Goal: Task Accomplishment & Management: Complete application form

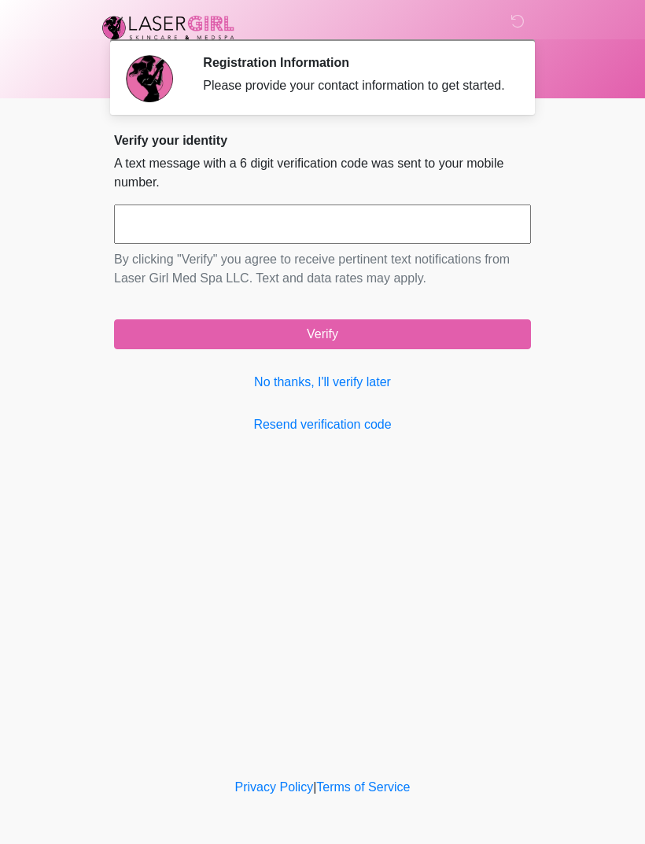
click at [362, 392] on link "No thanks, I'll verify later" at bounding box center [322, 382] width 417 height 19
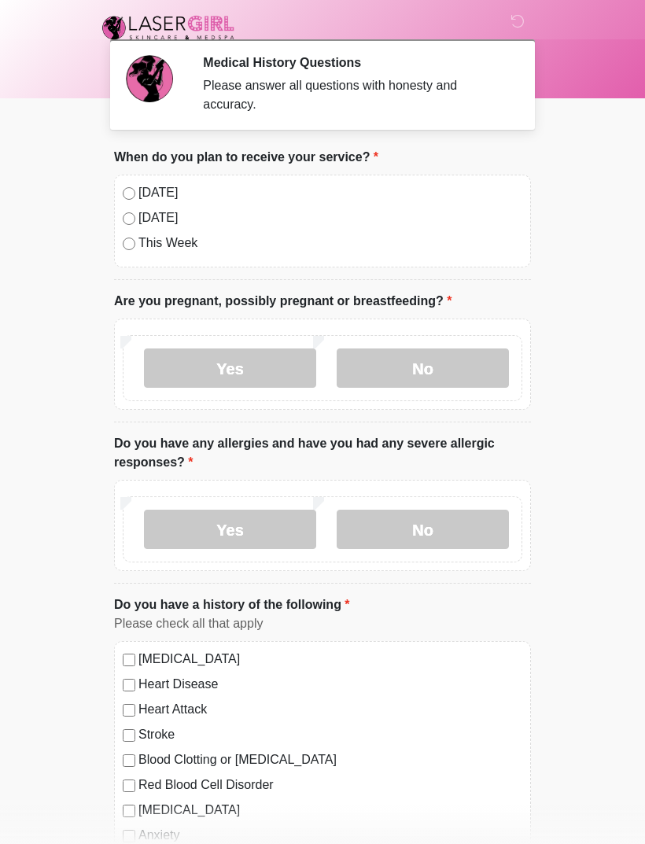
click at [465, 362] on label "No" at bounding box center [422, 367] width 172 height 39
click at [452, 517] on label "No" at bounding box center [422, 528] width 172 height 39
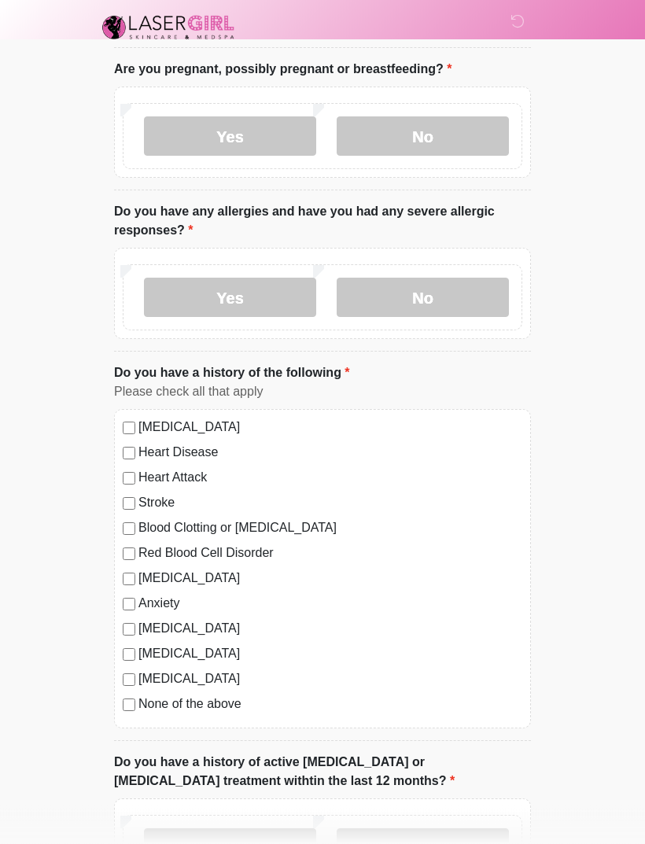
scroll to position [233, 0]
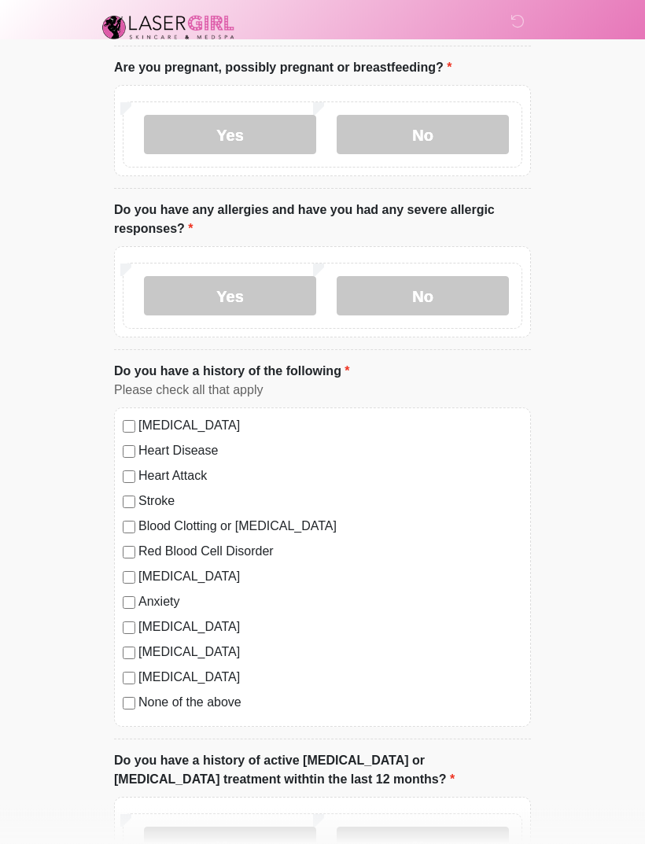
click at [145, 704] on label "None of the above" at bounding box center [330, 702] width 384 height 19
click at [414, 837] on label "No" at bounding box center [422, 846] width 172 height 39
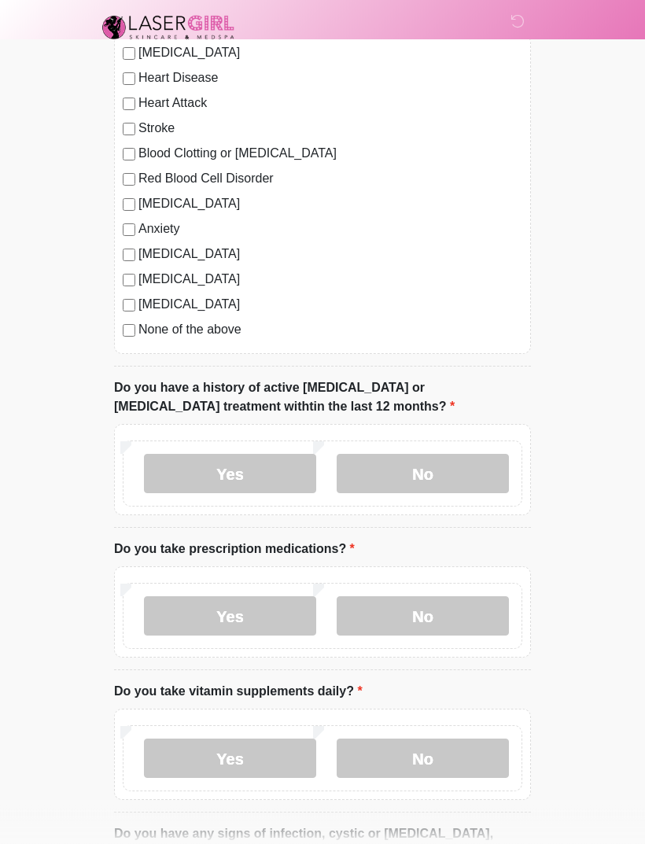
scroll to position [635, 0]
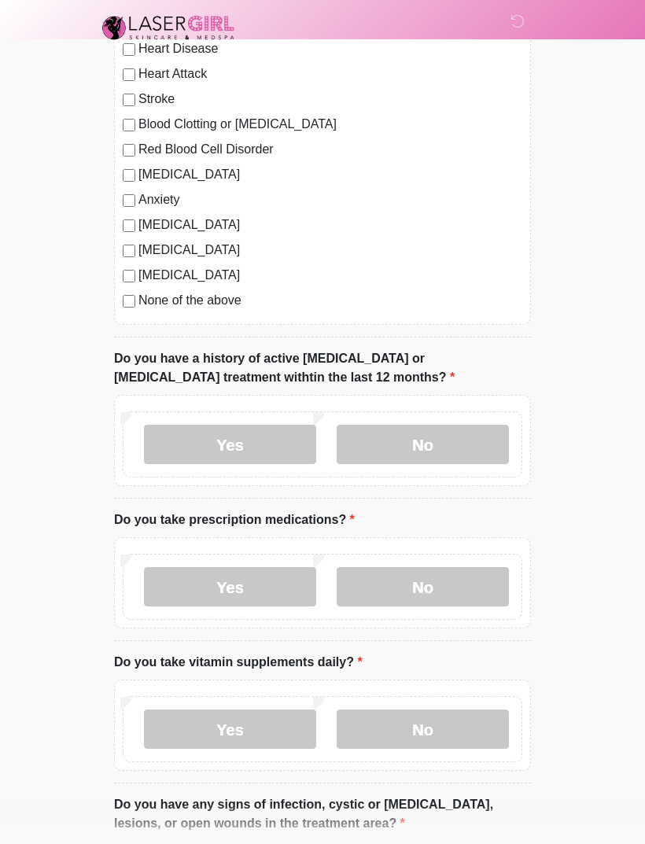
click at [468, 745] on label "No" at bounding box center [422, 728] width 172 height 39
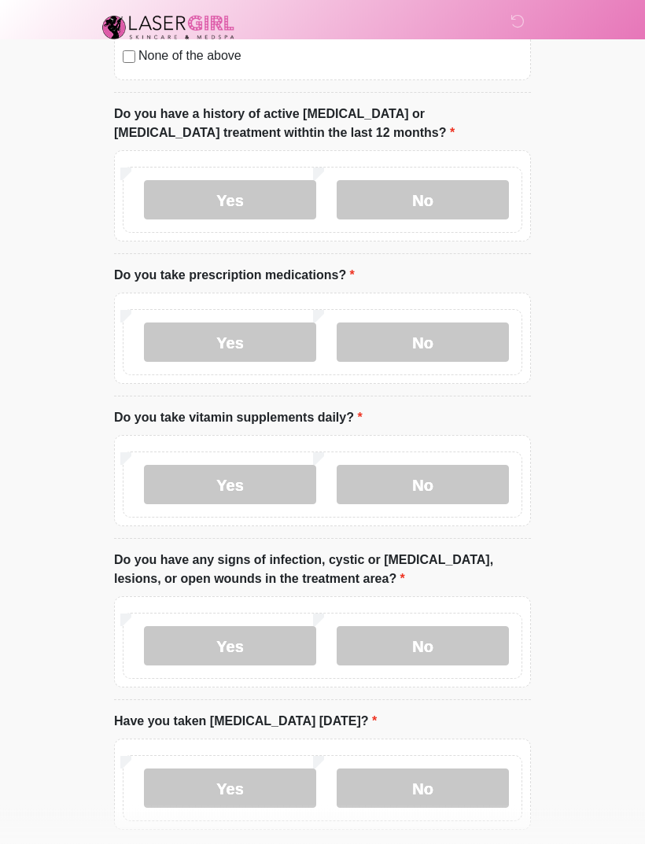
scroll to position [886, 0]
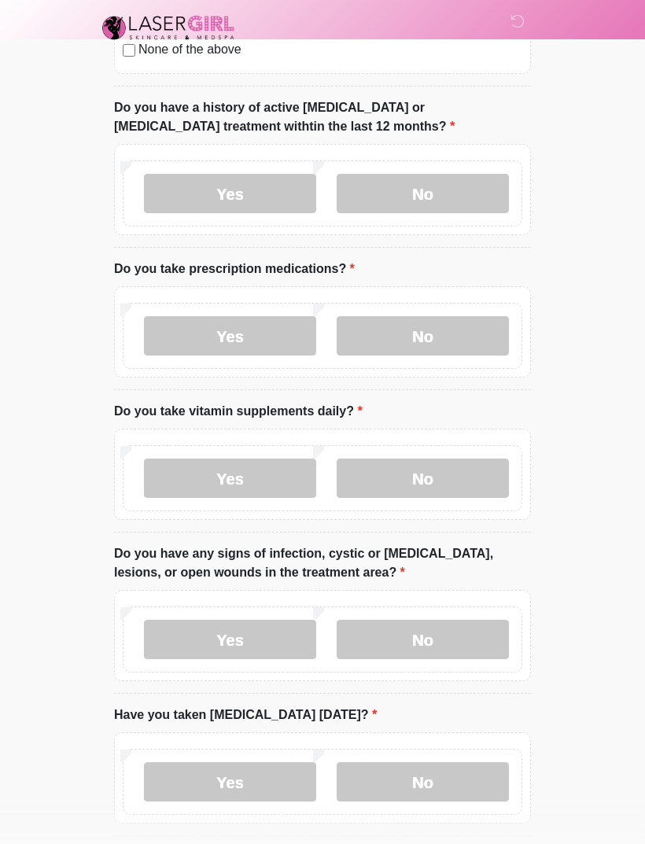
click at [473, 325] on label "No" at bounding box center [422, 335] width 172 height 39
click at [480, 651] on label "No" at bounding box center [422, 639] width 172 height 39
click at [466, 780] on label "No" at bounding box center [422, 781] width 172 height 39
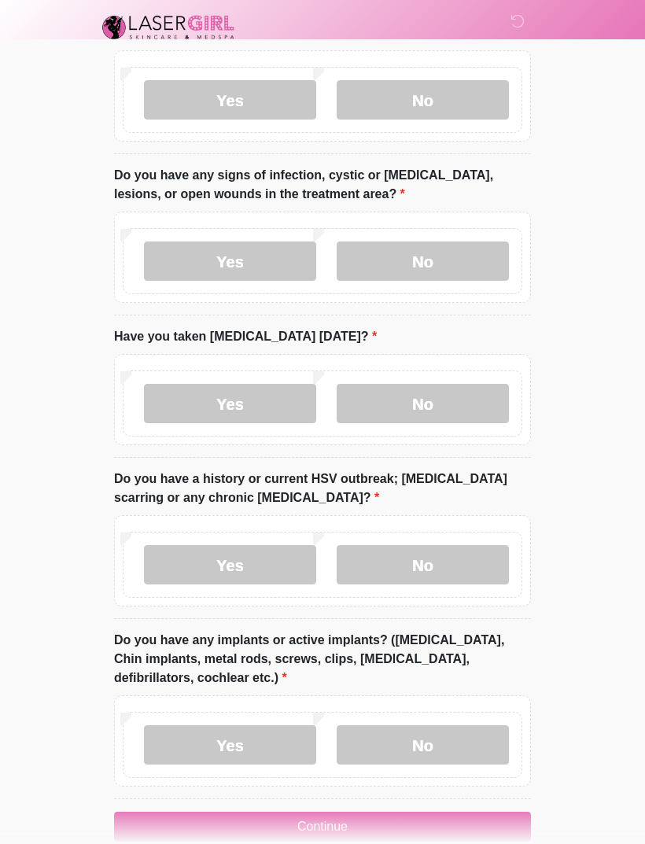
scroll to position [1277, 0]
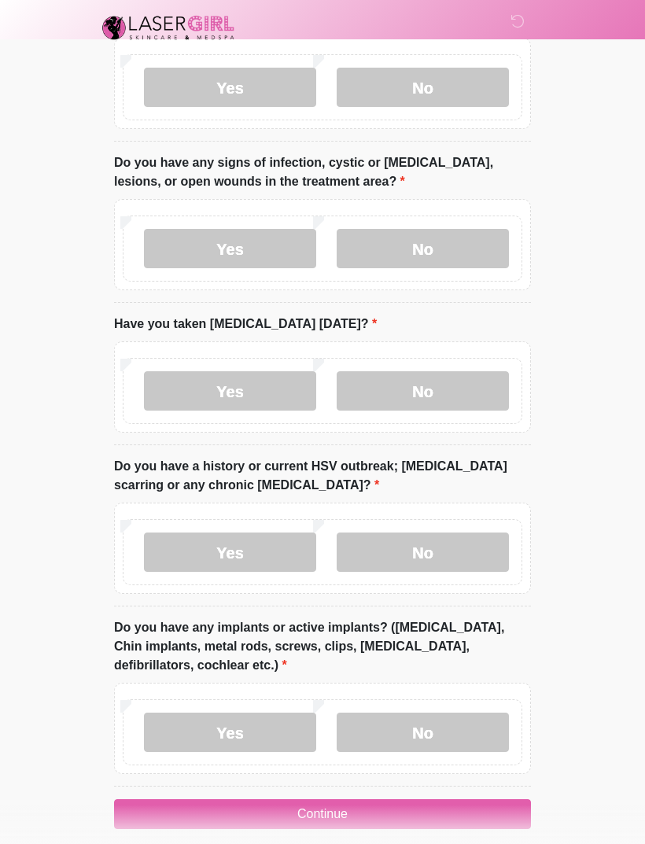
click at [475, 733] on label "No" at bounding box center [422, 731] width 172 height 39
click at [485, 562] on label "No" at bounding box center [422, 551] width 172 height 39
click at [456, 809] on button "Continue" at bounding box center [322, 814] width 417 height 30
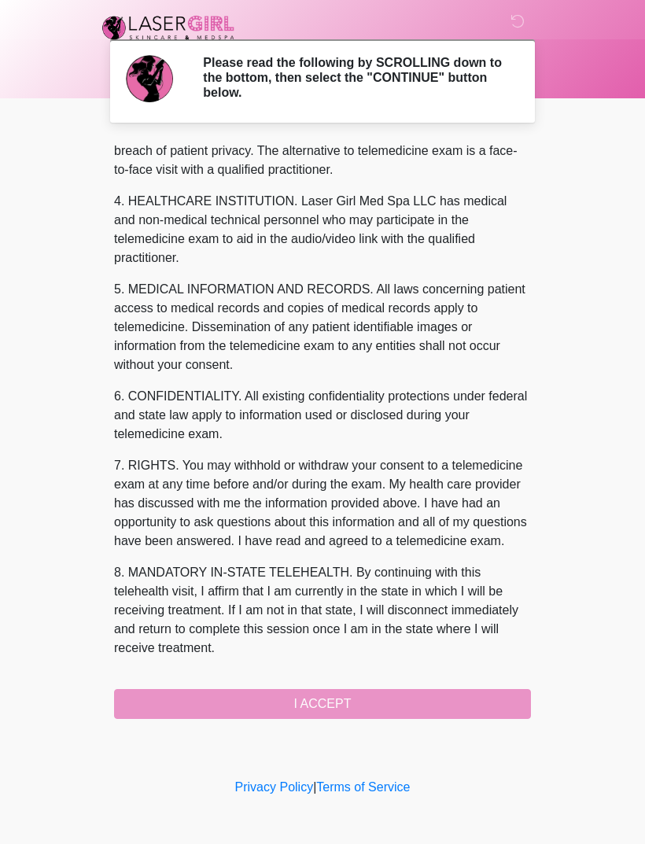
scroll to position [421, 0]
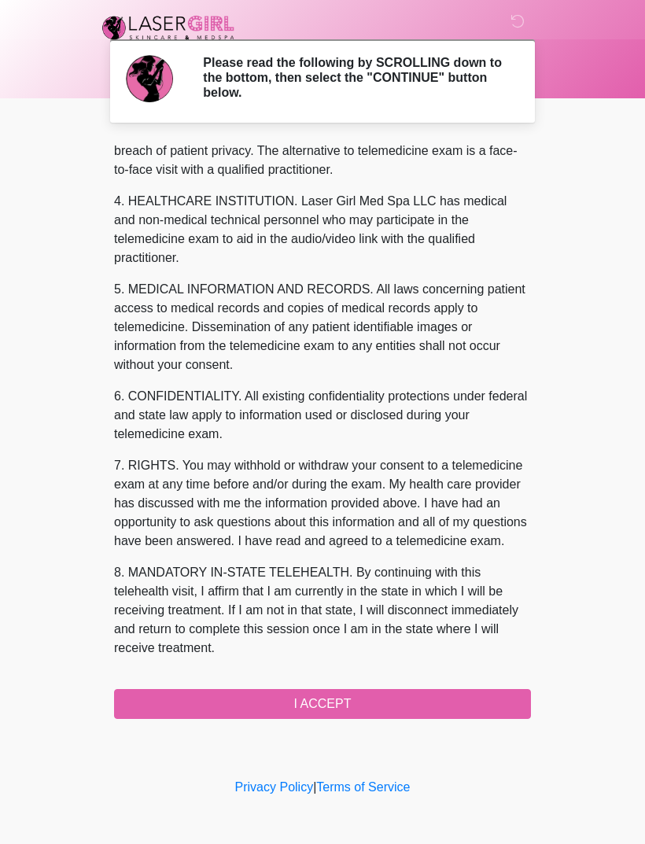
click at [396, 710] on button "I ACCEPT" at bounding box center [322, 704] width 417 height 30
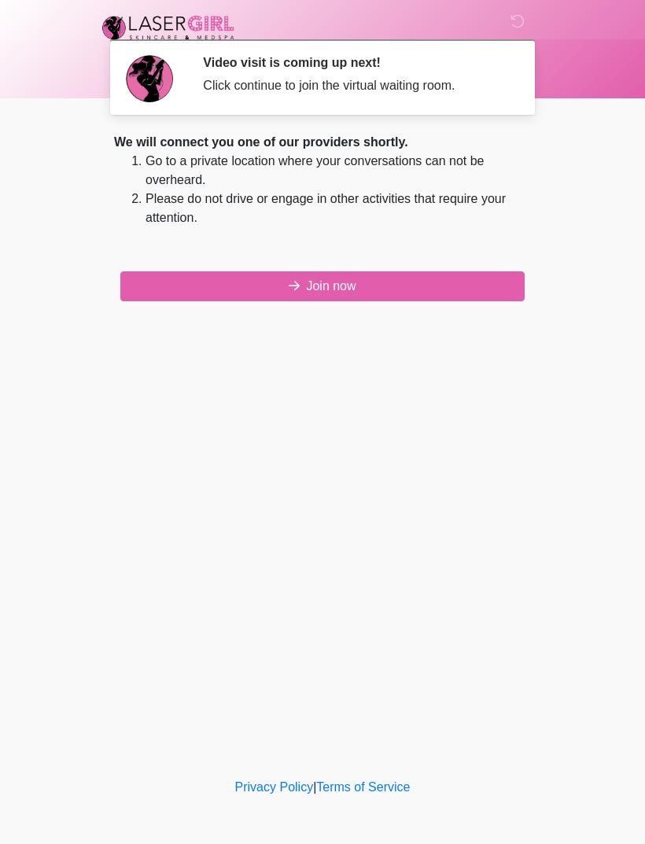
click at [482, 296] on button "Join now" at bounding box center [322, 286] width 404 height 30
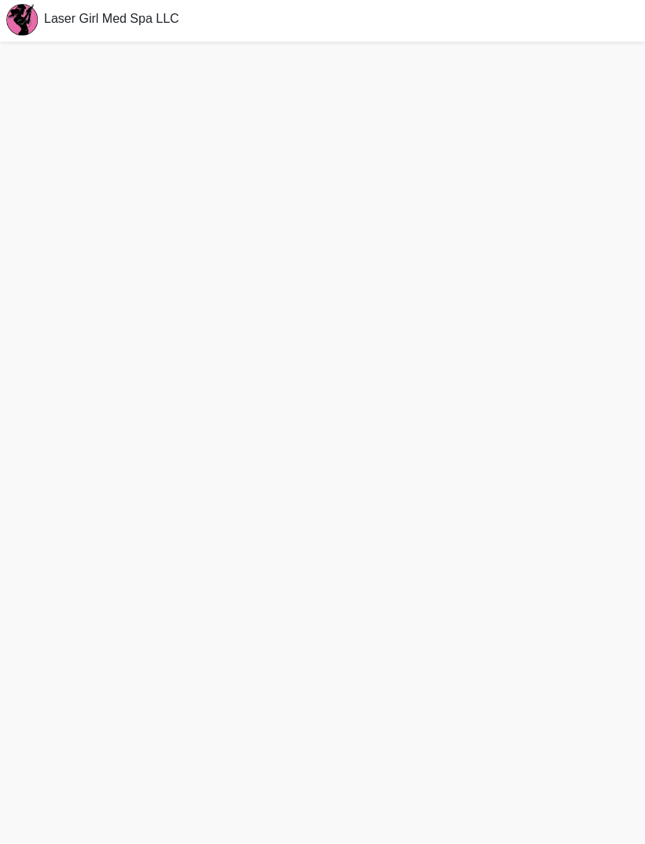
scroll to position [5, 0]
click at [75, 17] on span "Laser Girl Med Spa LLC" at bounding box center [111, 15] width 135 height 13
click at [72, 18] on span "Laser Girl Med Spa LLC" at bounding box center [111, 15] width 135 height 13
